Goal: Navigation & Orientation: Find specific page/section

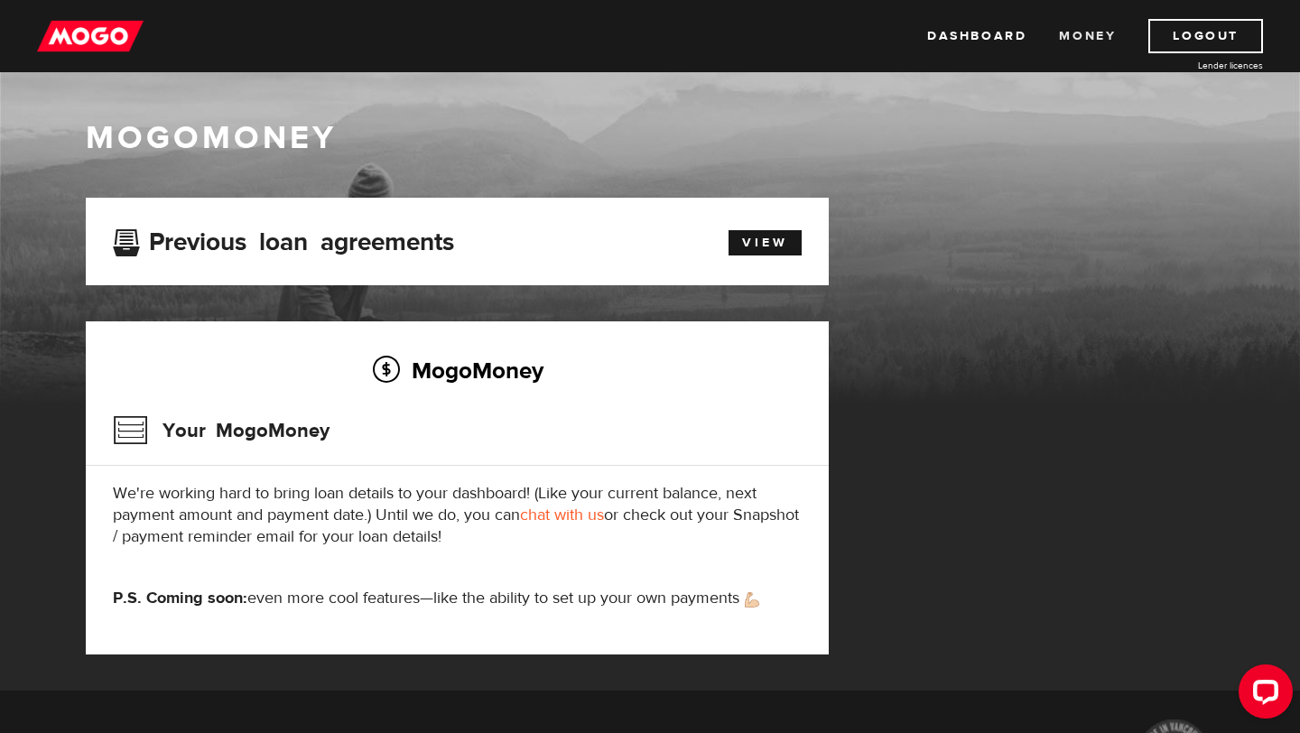
click at [1067, 42] on link "Money" at bounding box center [1087, 36] width 57 height 34
click at [958, 41] on link "Dashboard" at bounding box center [976, 36] width 99 height 34
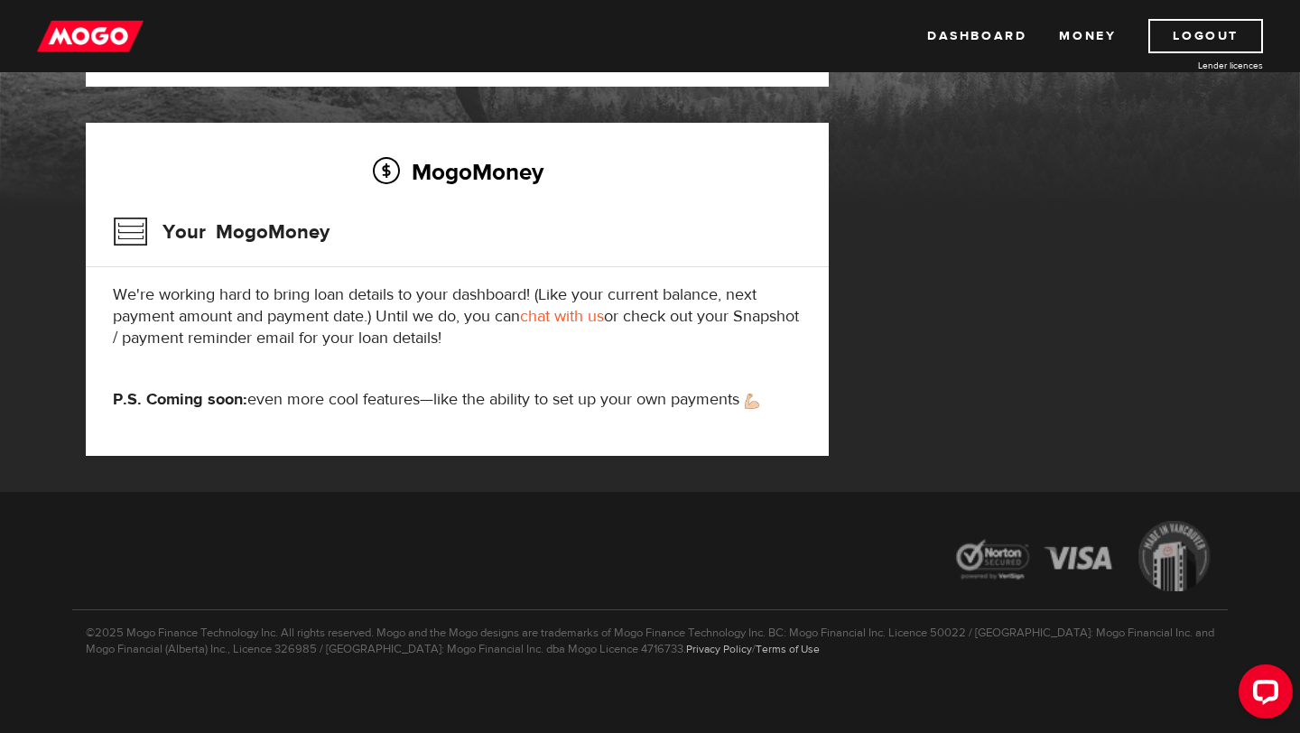
scroll to position [210, 0]
